Goal: Find specific page/section: Find specific page/section

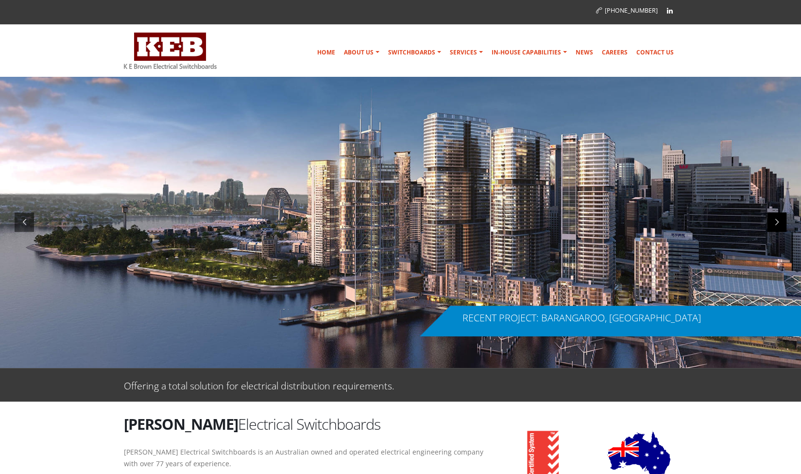
click at [778, 218] on div at bounding box center [776, 221] width 19 height 19
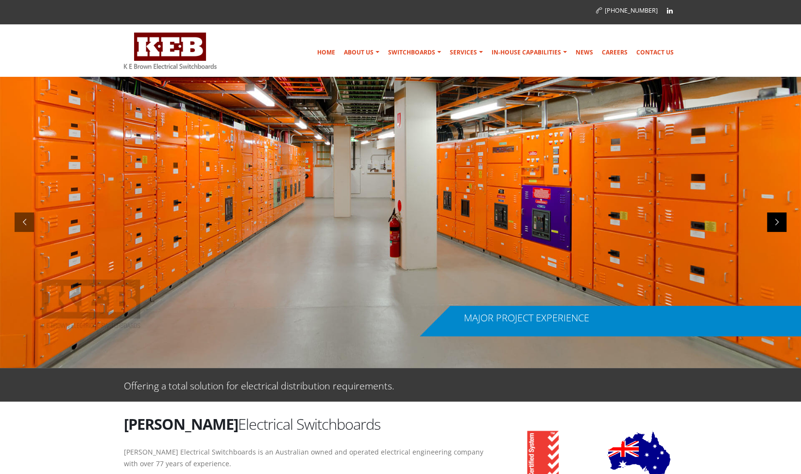
click at [778, 218] on div at bounding box center [776, 221] width 19 height 19
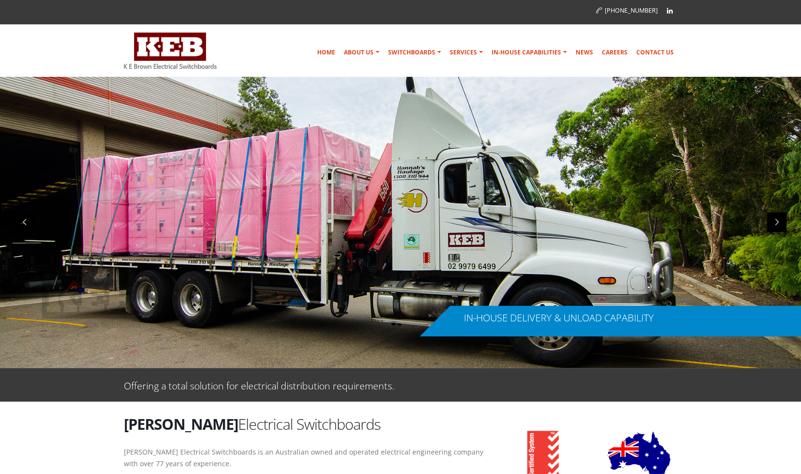
click at [778, 218] on div at bounding box center [776, 221] width 19 height 19
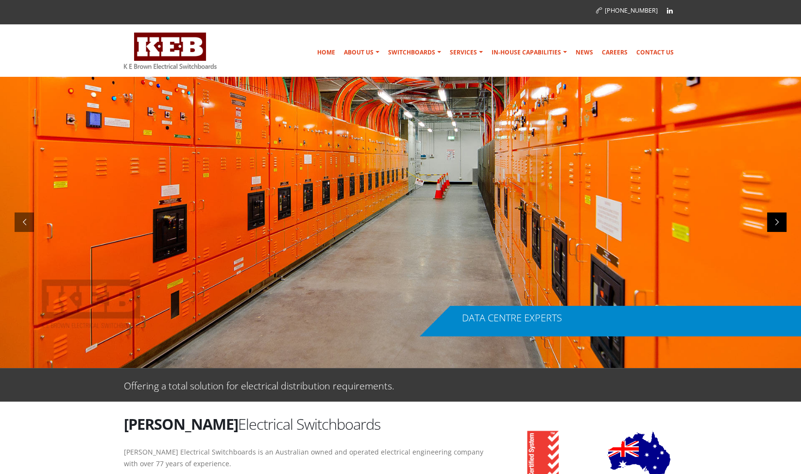
click at [778, 218] on div at bounding box center [776, 221] width 19 height 19
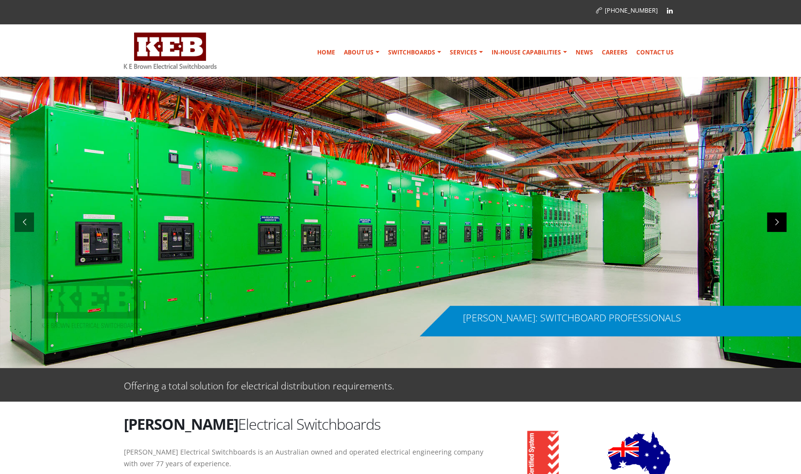
click at [778, 218] on div at bounding box center [776, 221] width 19 height 19
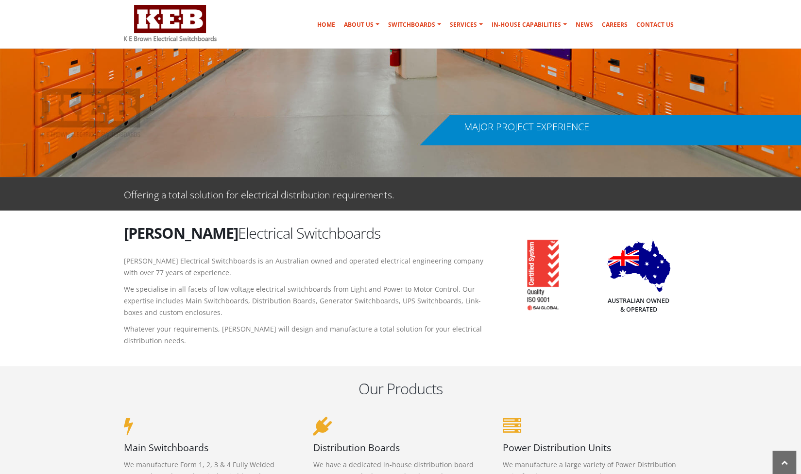
scroll to position [78, 0]
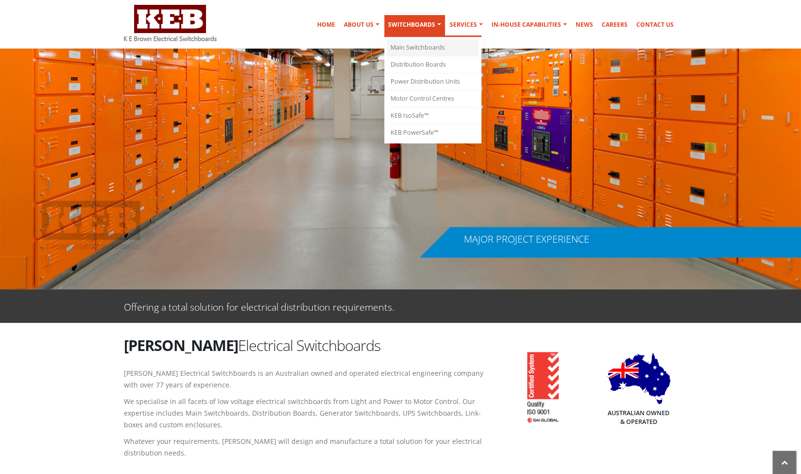
click at [426, 41] on link "Main Switchboards" at bounding box center [433, 47] width 92 height 17
